Goal: Information Seeking & Learning: Learn about a topic

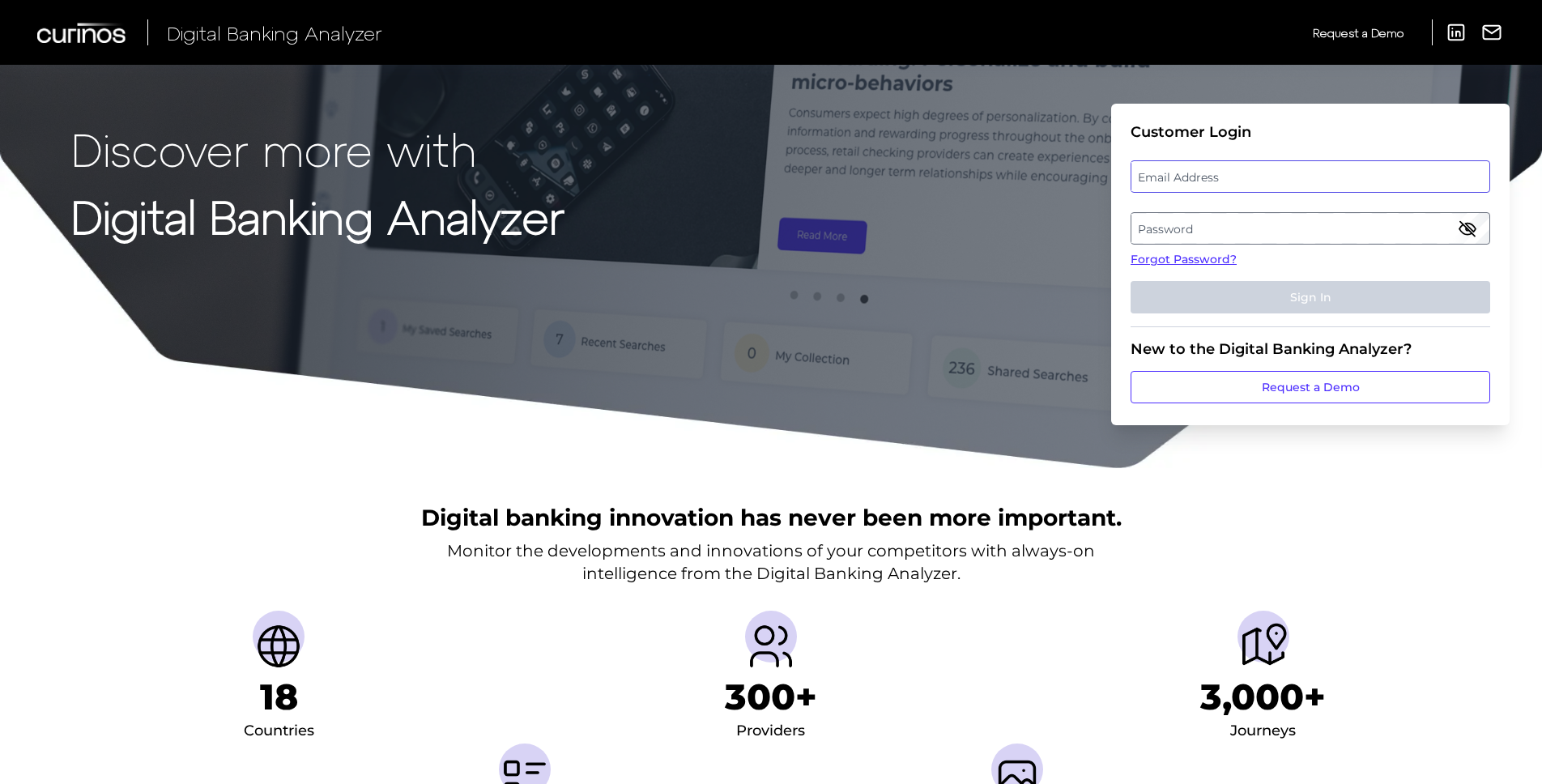
type input "[PERSON_NAME][EMAIL_ADDRESS][DOMAIN_NAME]"
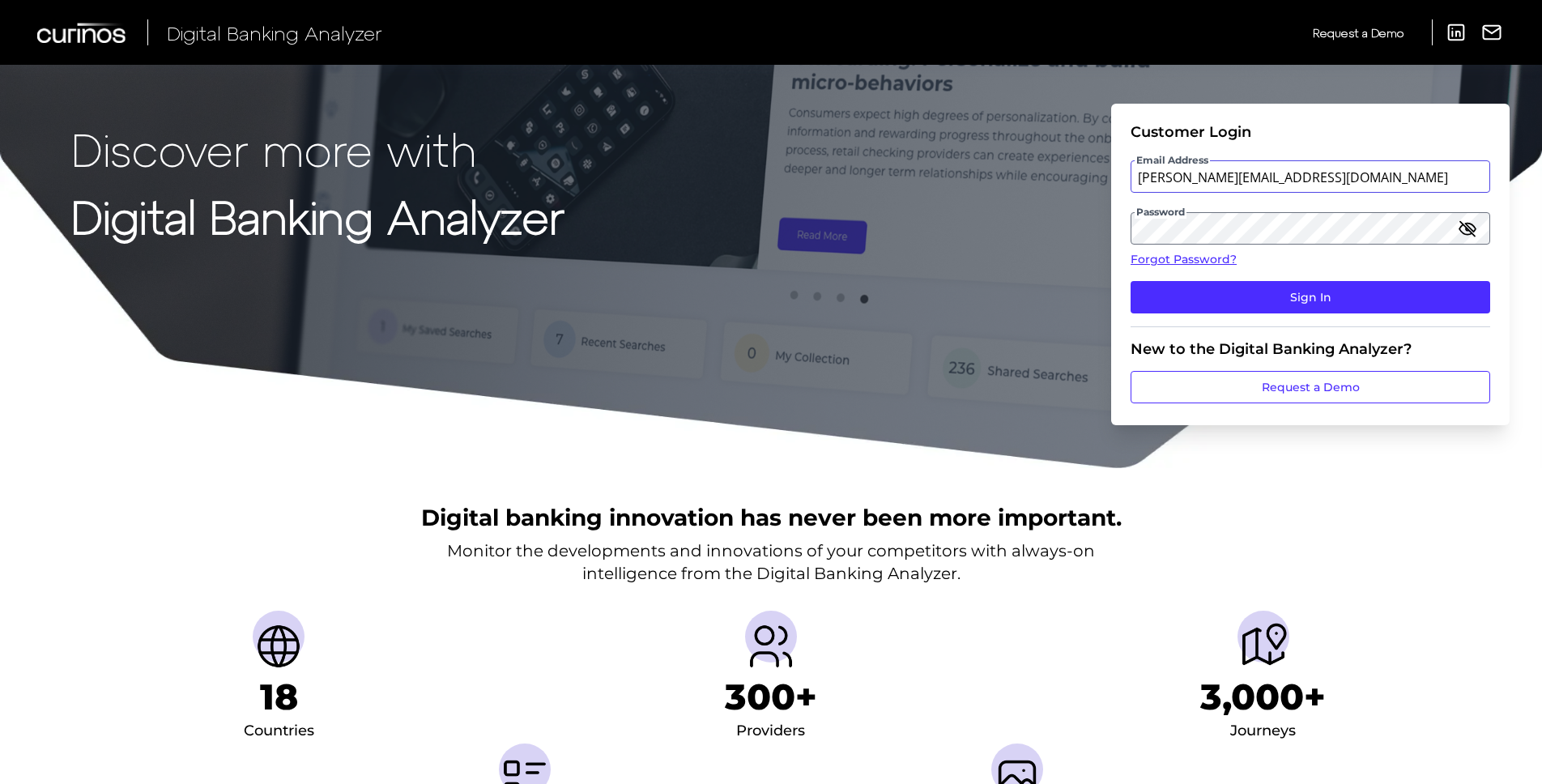
click at [1245, 181] on input "[PERSON_NAME][EMAIL_ADDRESS][DOMAIN_NAME]" at bounding box center [1310, 177] width 359 height 33
click at [1144, 507] on div "Digital banking innovation has never been more important. Monitor the developme…" at bounding box center [771, 690] width 1542 height 440
click at [1230, 292] on button "Sign In" at bounding box center [1310, 298] width 359 height 33
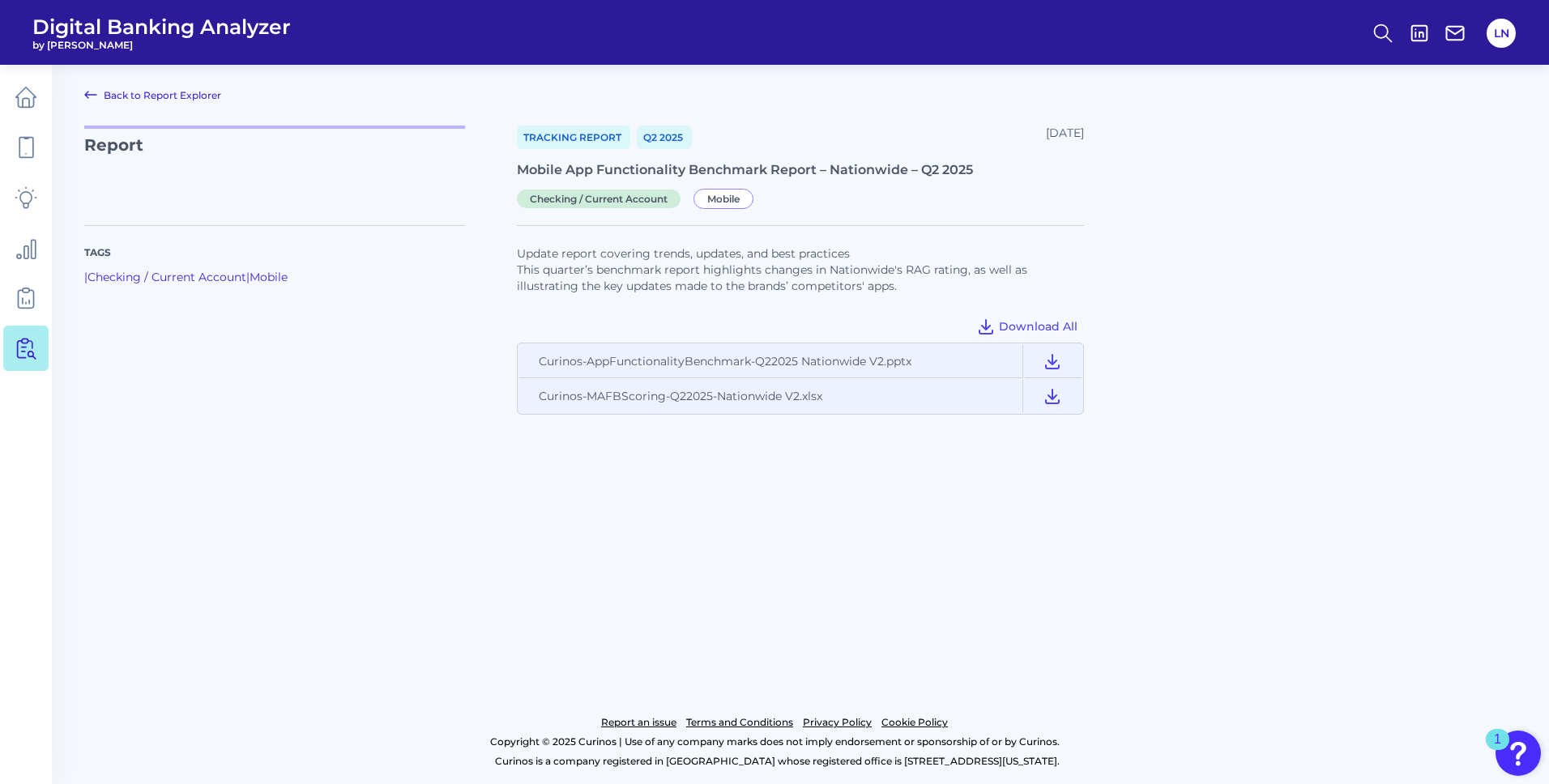
click at [1001, 536] on main "Back to Report Explorer Report Tracking Report Q2 [DATE], 2025 Mobile App Funct…" at bounding box center [774, 392] width 1549 height 784
click at [945, 542] on main "Back to Report Explorer Report Tracking Report Q2 [DATE], 2025 Mobile App Funct…" at bounding box center [774, 392] width 1549 height 784
drag, startPoint x: 789, startPoint y: 166, endPoint x: 916, endPoint y: 166, distance: 127.0
click at [915, 166] on div "Mobile App Functionality Benchmark Report – Nationwide – Q2 2025" at bounding box center [801, 170] width 567 height 15
drag, startPoint x: 916, startPoint y: 166, endPoint x: 1037, endPoint y: 179, distance: 121.7
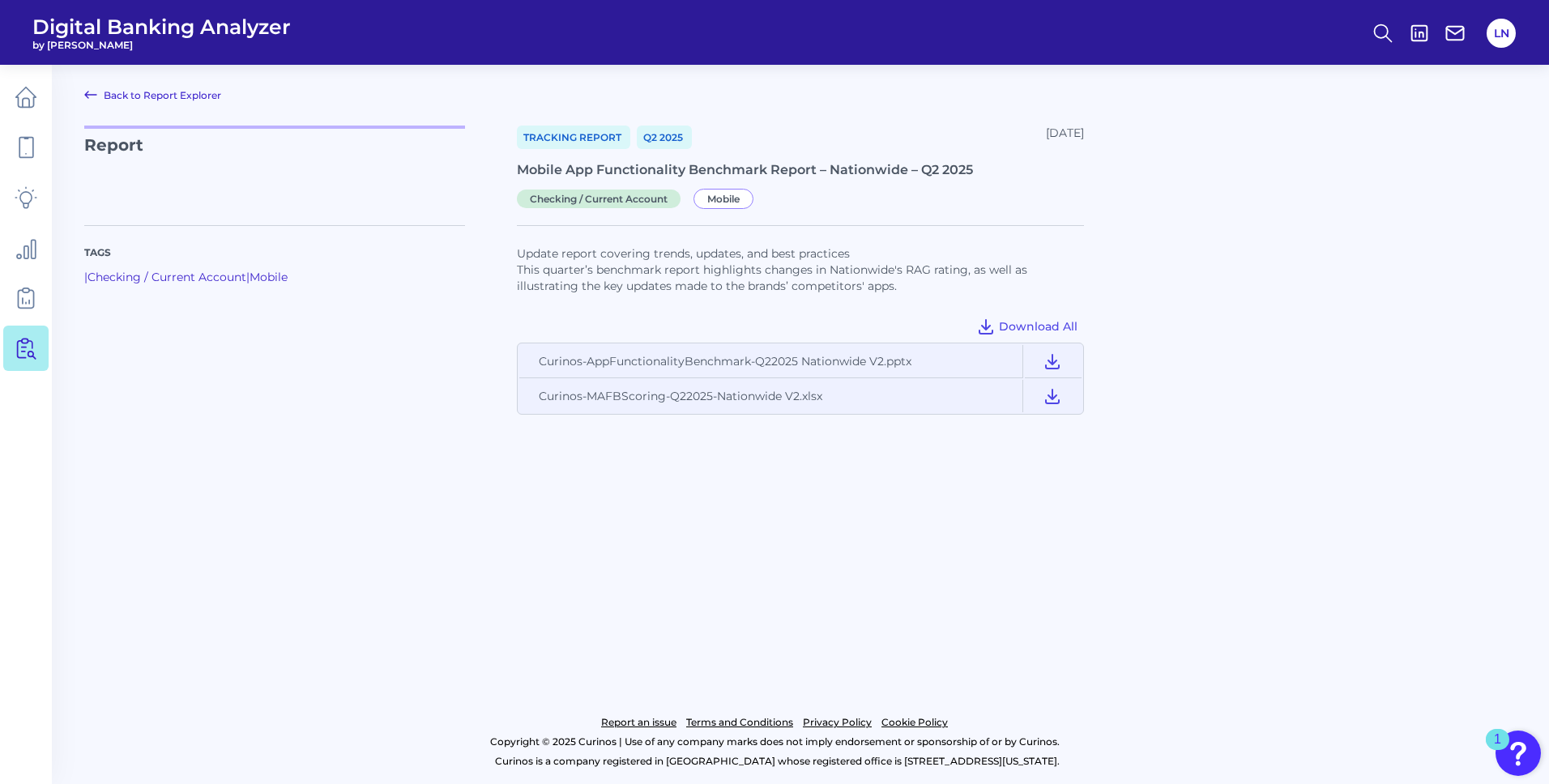
click at [1037, 179] on div "Tracking Report Q2 [DATE], 2025 Mobile App Functionality Benchmark Report – Nat…" at bounding box center [801, 165] width 567 height 80
drag, startPoint x: 940, startPoint y: 169, endPoint x: 620, endPoint y: 180, distance: 320.2
click at [620, 180] on div "Tracking Report Q2 [DATE], 2025 Mobile App Functionality Benchmark Report – Nat…" at bounding box center [801, 165] width 567 height 80
drag, startPoint x: 620, startPoint y: 180, endPoint x: 570, endPoint y: 166, distance: 51.9
click at [578, 166] on div "Mobile App Functionality Benchmark Report – Nationwide – Q2 2025" at bounding box center [801, 170] width 567 height 15
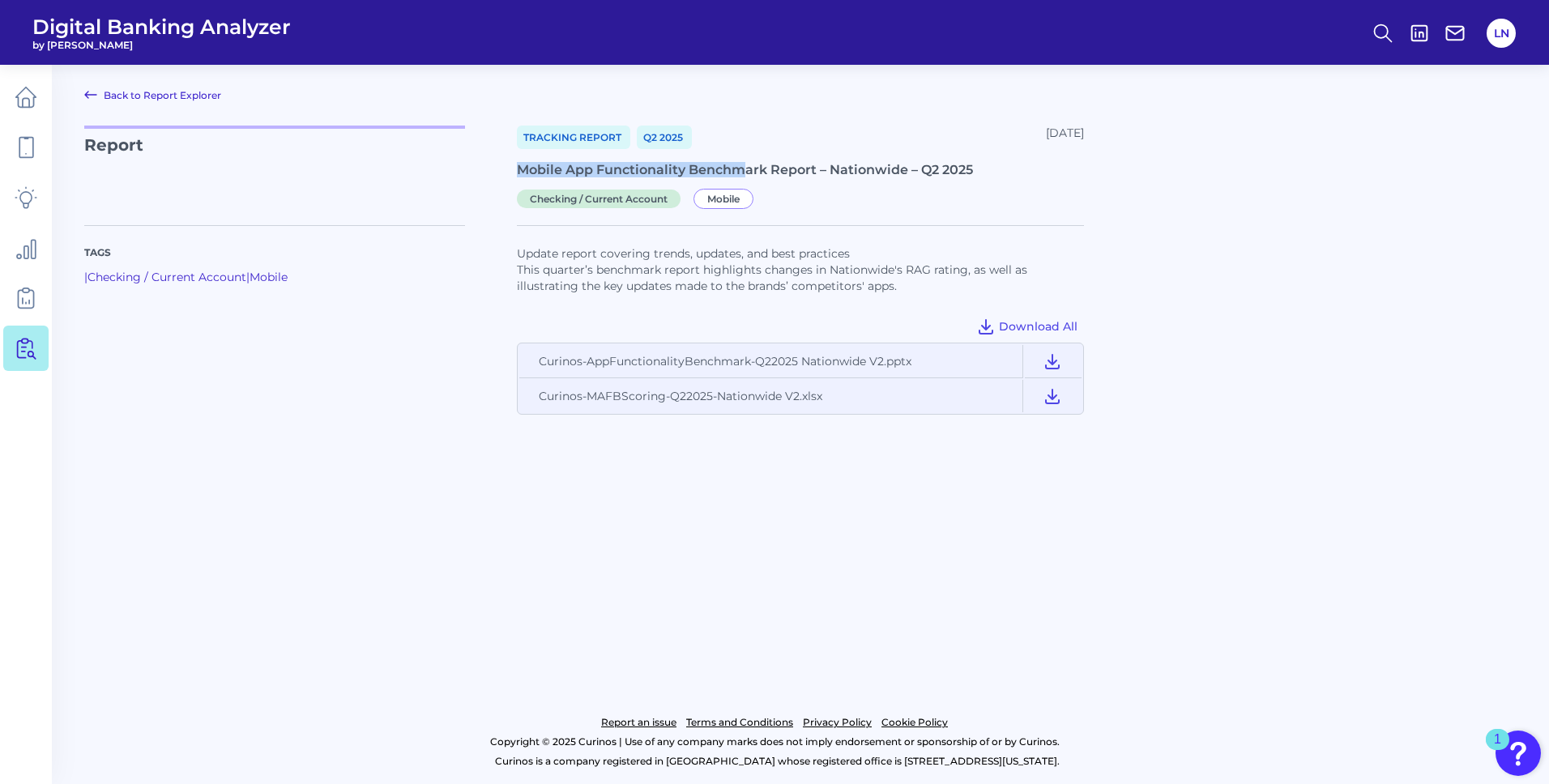
drag, startPoint x: 520, startPoint y: 167, endPoint x: 755, endPoint y: 166, distance: 235.0
click at [755, 166] on div "Mobile App Functionality Benchmark Report – Nationwide – Q2 2025" at bounding box center [801, 170] width 567 height 15
drag, startPoint x: 755, startPoint y: 166, endPoint x: 978, endPoint y: 177, distance: 223.3
click at [959, 167] on div "Mobile App Functionality Benchmark Report – Nationwide – Q2 2025" at bounding box center [801, 170] width 567 height 15
click at [1055, 400] on icon at bounding box center [1052, 396] width 19 height 19
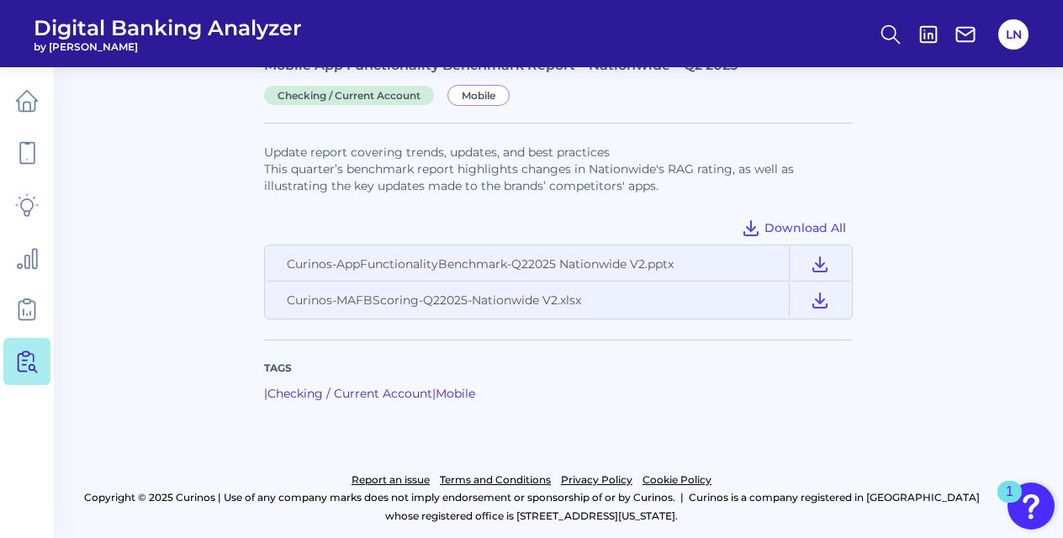
scroll to position [161, 0]
click at [824, 266] on icon at bounding box center [820, 264] width 20 height 20
click at [928, 261] on main "Back to Report Explorer Report Tracking Report Q2 [DATE], 2025 Mobile App Funct…" at bounding box center [531, 189] width 1063 height 700
